Goal: Task Accomplishment & Management: Use online tool/utility

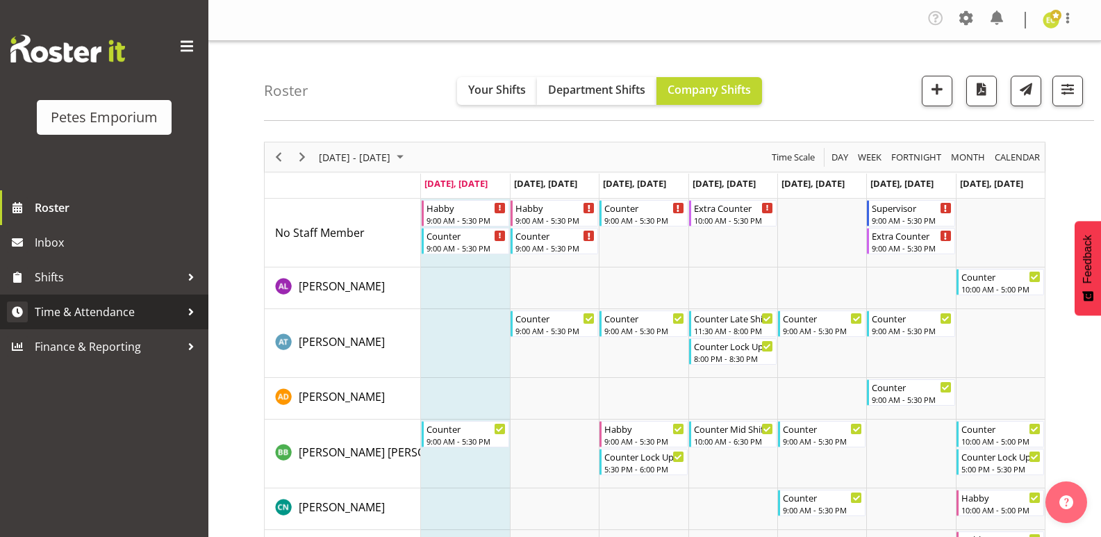
click at [189, 310] on div at bounding box center [191, 312] width 21 height 21
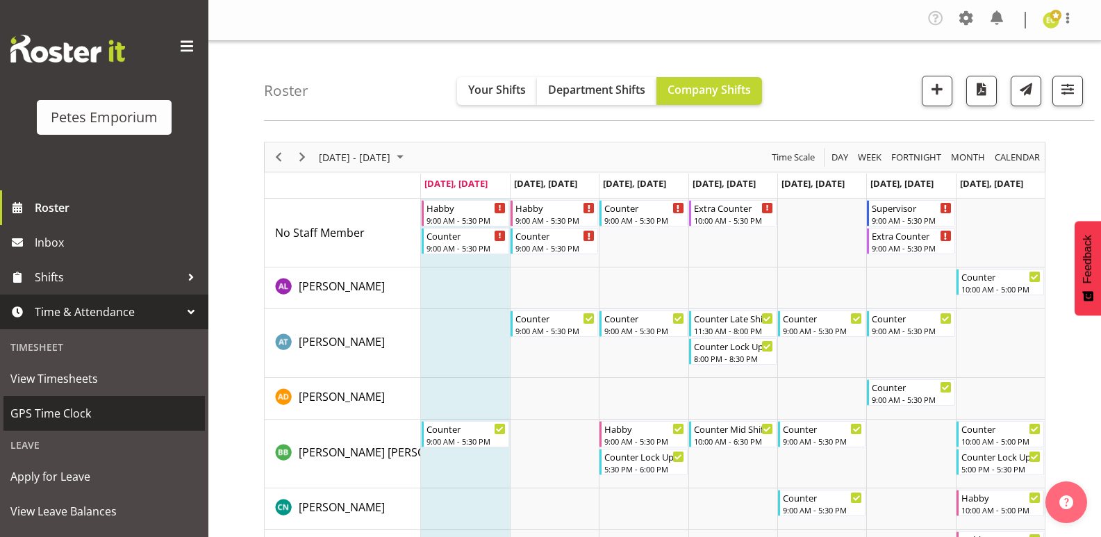
click at [86, 421] on span "GPS Time Clock" at bounding box center [104, 413] width 188 height 21
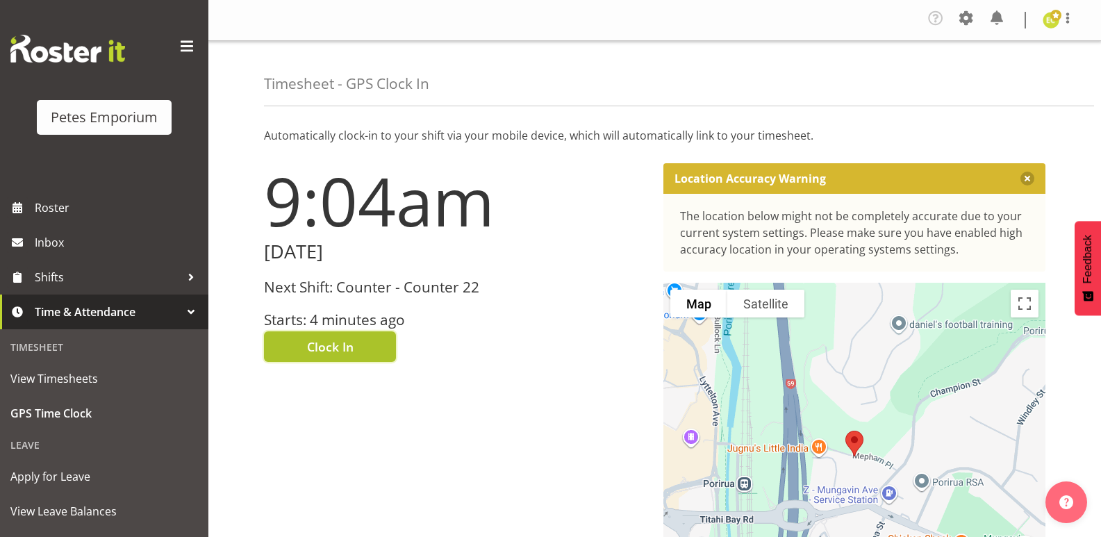
click at [332, 342] on span "Clock In" at bounding box center [330, 347] width 47 height 18
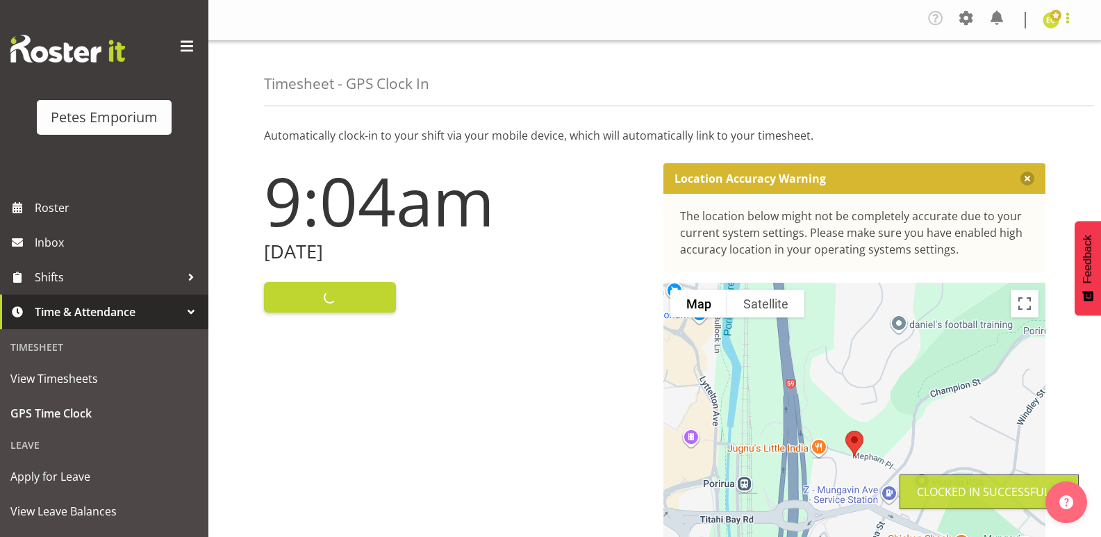
click at [1074, 20] on span at bounding box center [1067, 18] width 17 height 17
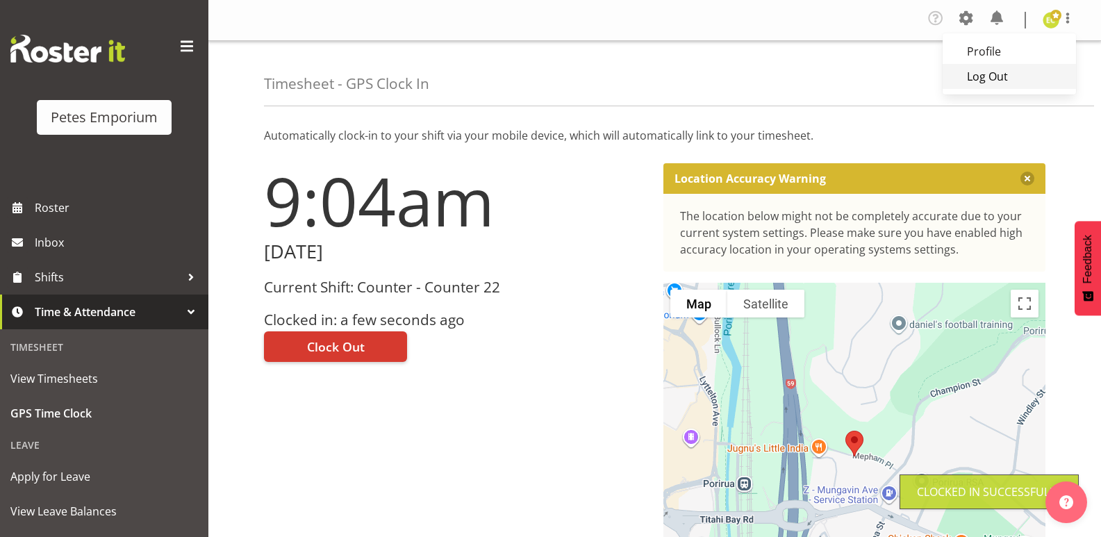
click at [1009, 85] on link "Log Out" at bounding box center [1009, 76] width 133 height 25
